Goal: Task Accomplishment & Management: Manage account settings

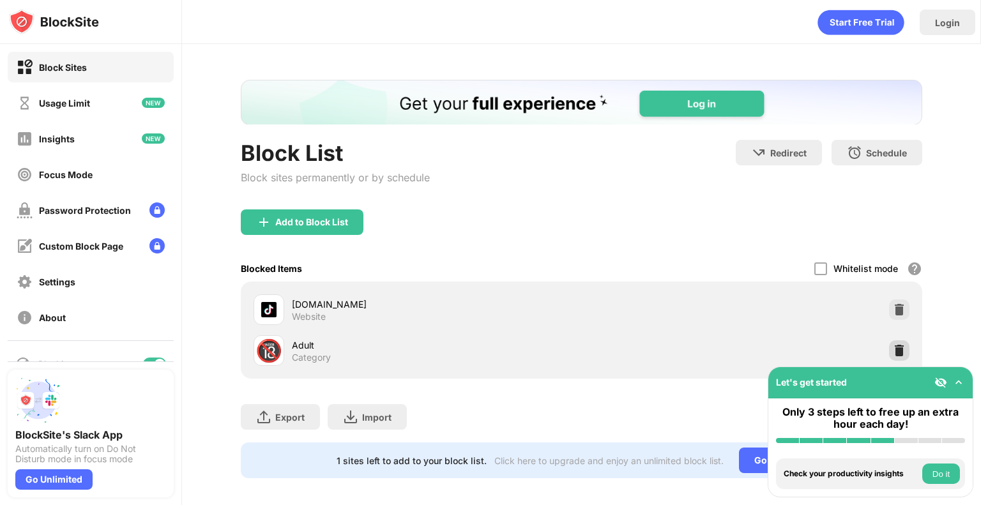
click at [893, 351] on img at bounding box center [899, 350] width 13 height 13
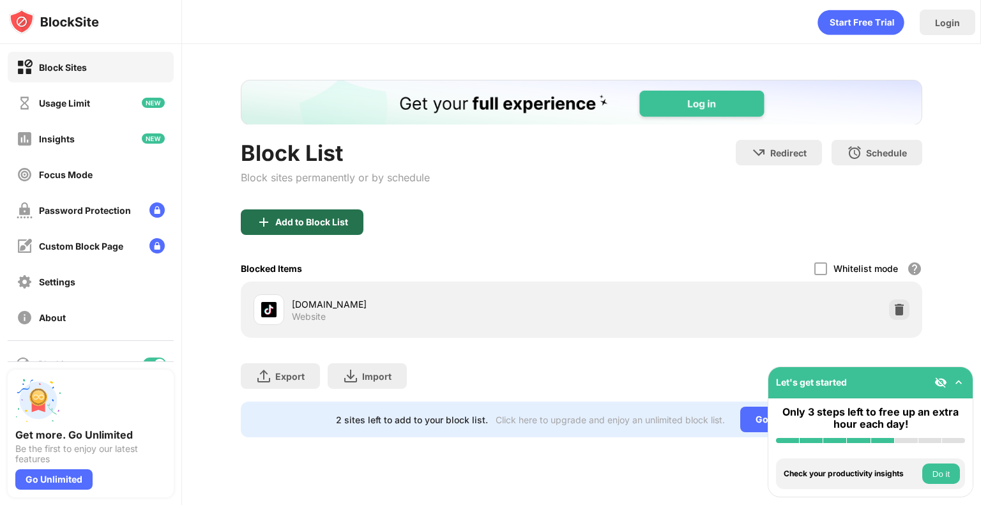
click at [294, 211] on div "Add to Block List" at bounding box center [302, 223] width 123 height 26
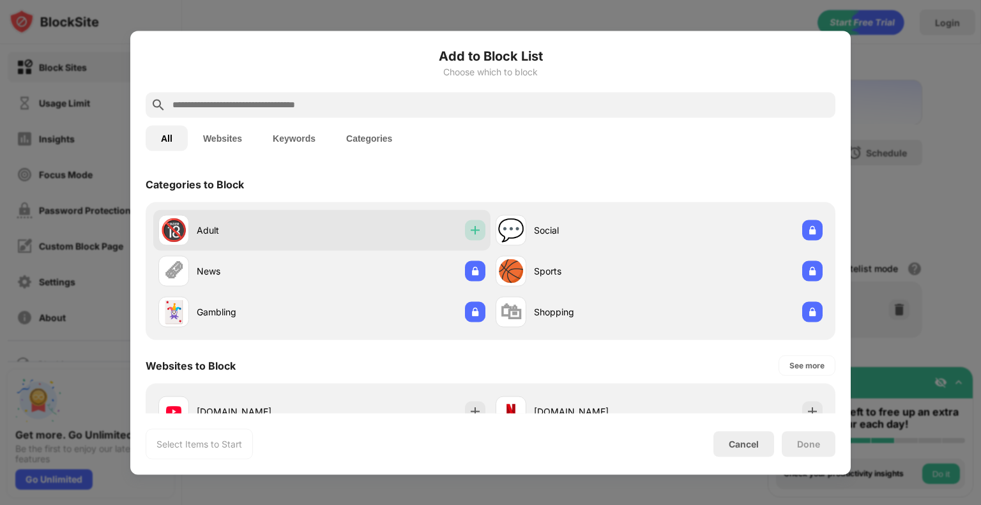
click at [473, 224] on img at bounding box center [475, 230] width 13 height 13
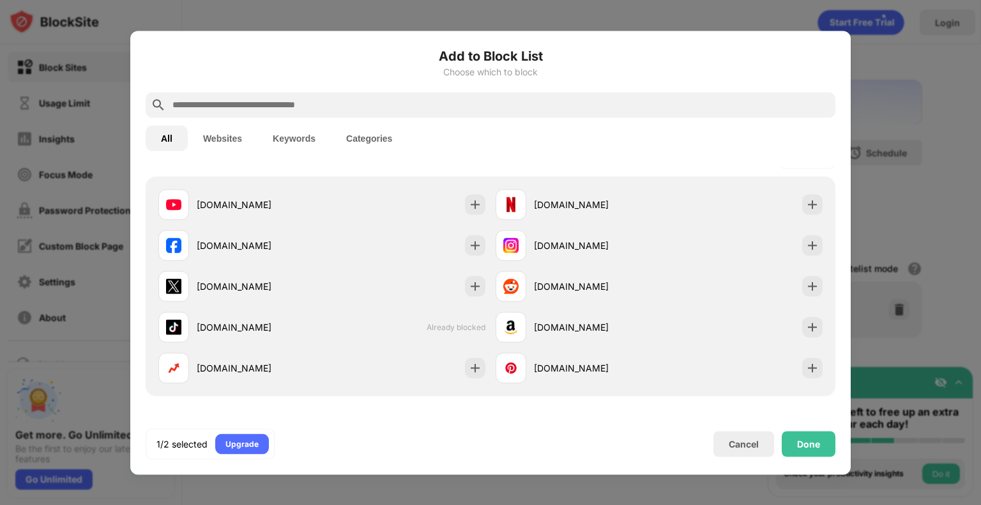
scroll to position [256, 0]
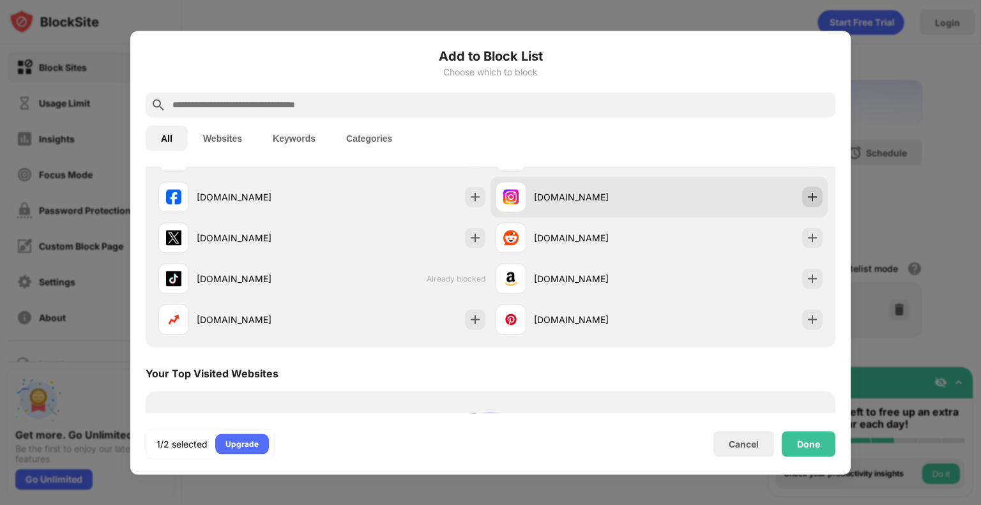
click at [806, 193] on img at bounding box center [812, 196] width 13 height 13
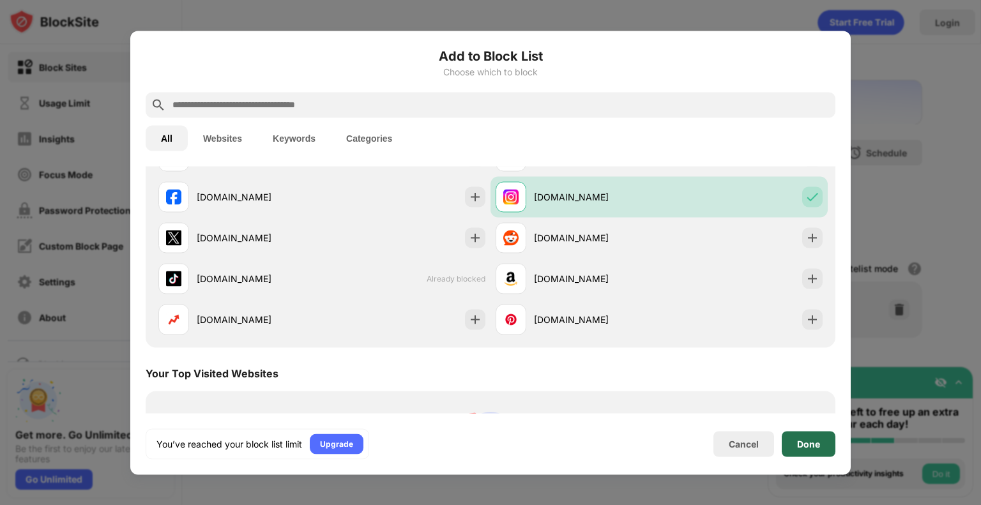
click at [802, 444] on div "Done" at bounding box center [808, 444] width 23 height 10
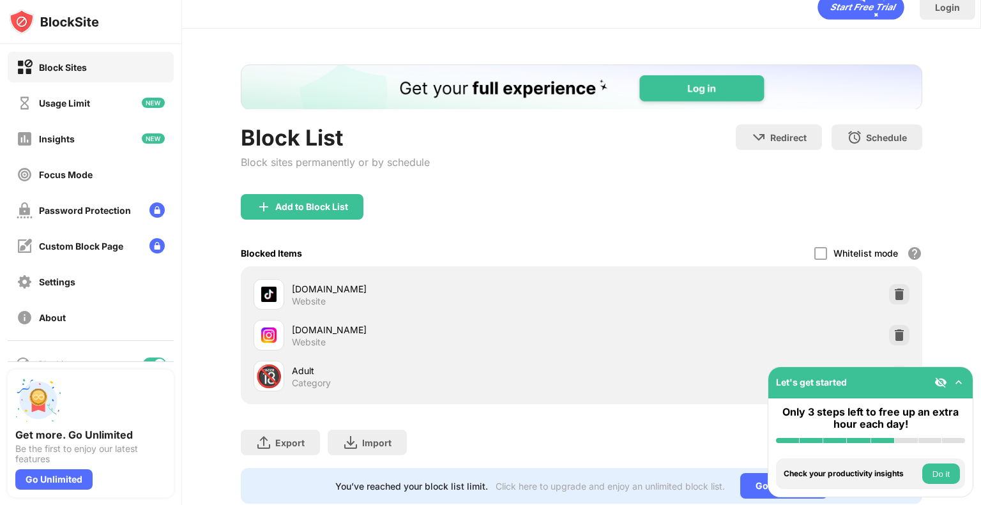
scroll to position [59, 0]
